Goal: Navigation & Orientation: Go to known website

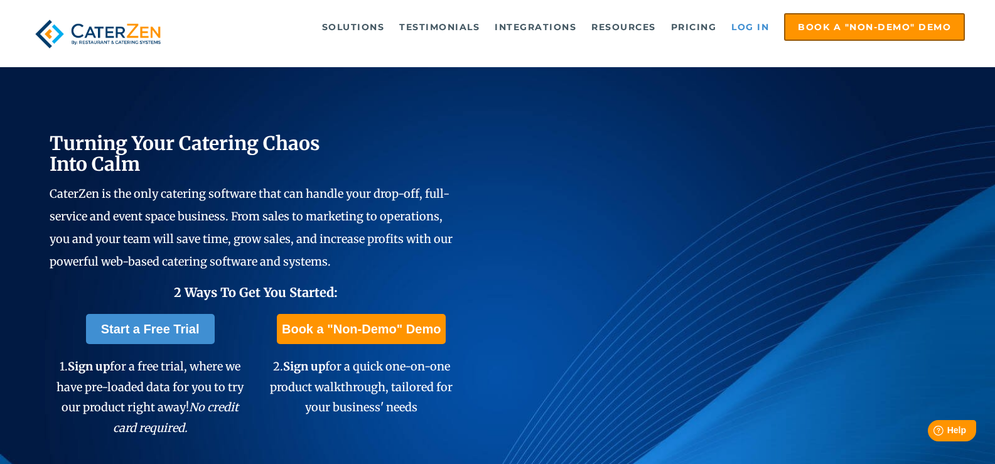
click at [753, 24] on link "Log in" at bounding box center [750, 26] width 50 height 25
